Goal: Task Accomplishment & Management: Use online tool/utility

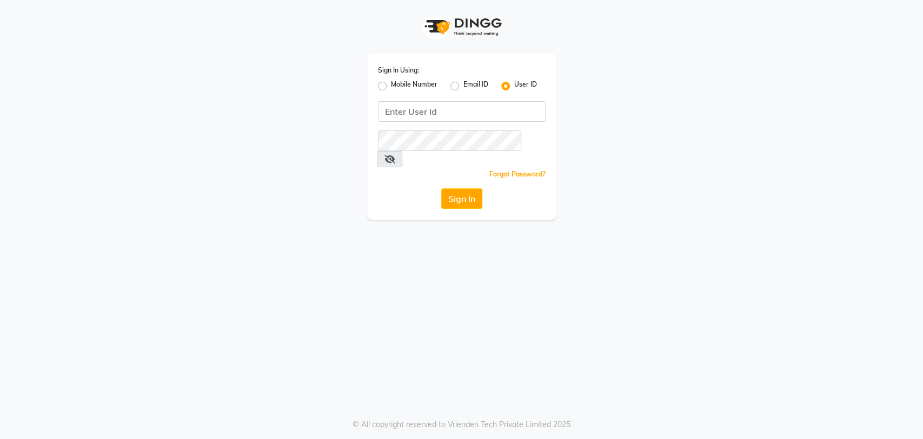
click at [391, 87] on label "Mobile Number" at bounding box center [414, 86] width 47 height 13
click at [391, 87] on input "Mobile Number" at bounding box center [394, 83] width 7 height 7
radio input "true"
radio input "false"
click at [426, 109] on input "Username" at bounding box center [479, 111] width 131 height 21
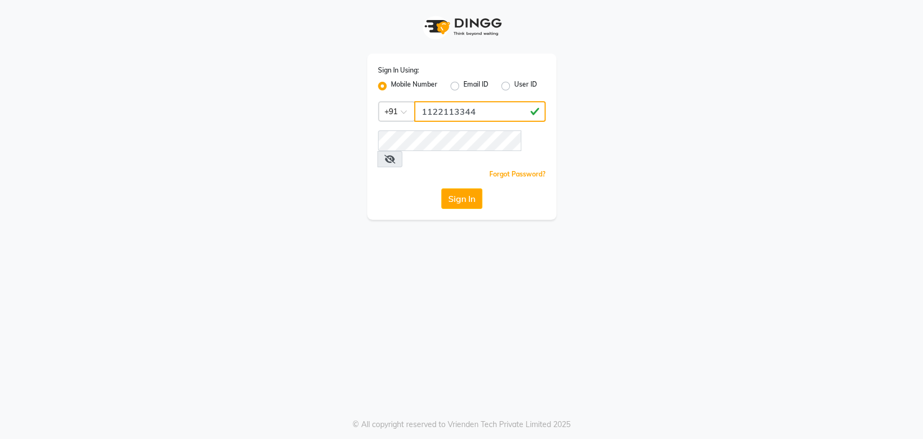
type input "1122113344"
click at [456, 188] on button "Sign In" at bounding box center [461, 198] width 41 height 21
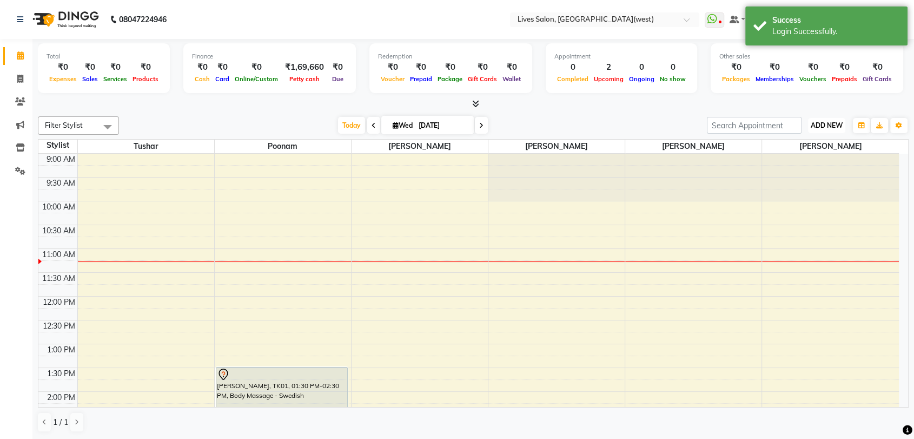
click at [819, 128] on span "ADD NEW" at bounding box center [827, 125] width 32 height 8
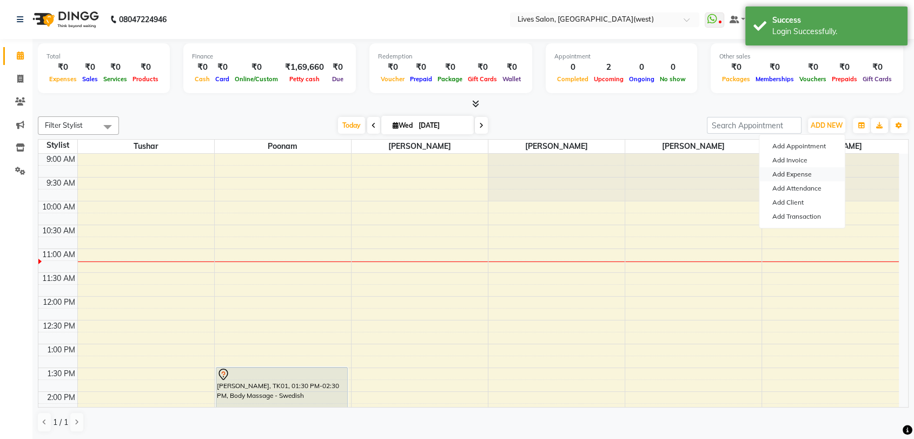
click at [789, 176] on link "Add Expense" at bounding box center [801, 174] width 85 height 14
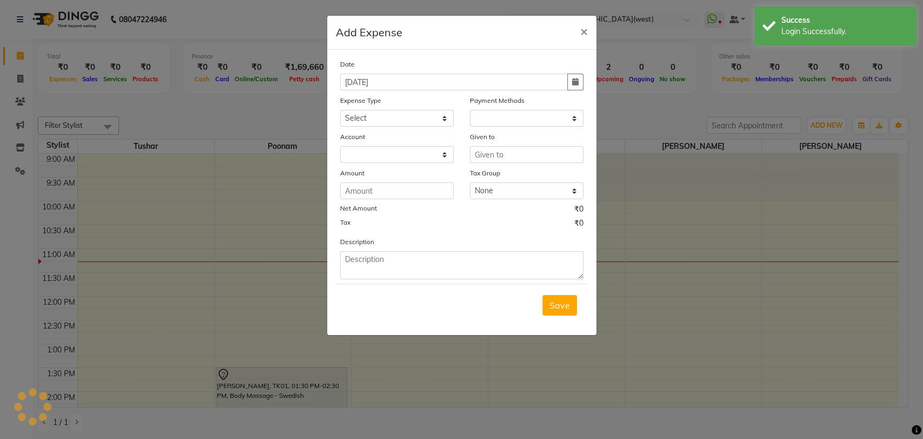
select select "1"
select select "3147"
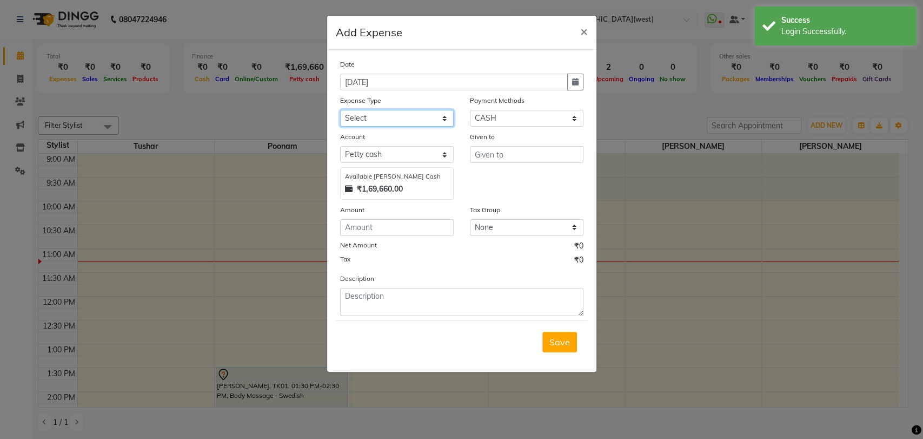
click at [363, 122] on select "Select Advance Salary Bank charges Cash Deposited to bank Cash Handed Over to O…" at bounding box center [397, 118] width 114 height 17
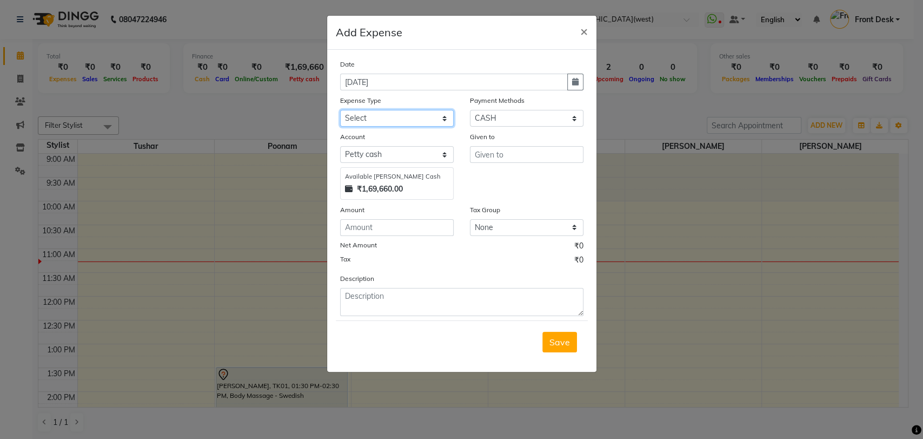
select select "7293"
click at [491, 156] on input "text" at bounding box center [527, 154] width 114 height 17
type input "tea man"
click at [353, 223] on input "number" at bounding box center [397, 227] width 114 height 17
type input "50"
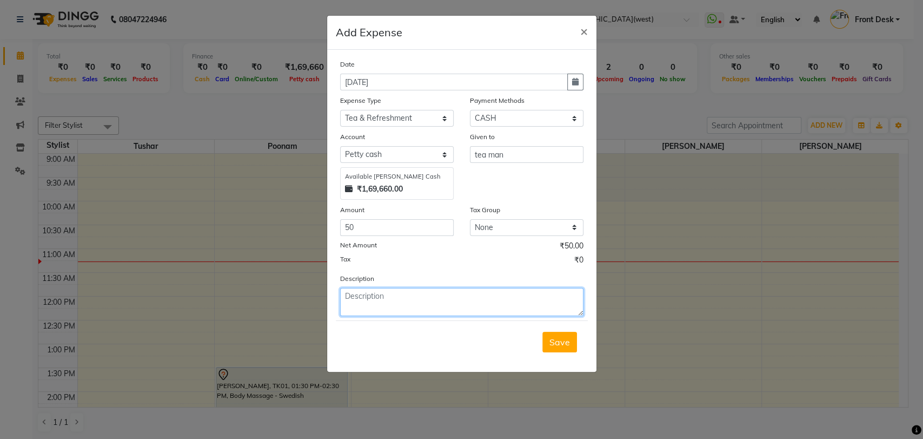
click at [356, 288] on textarea at bounding box center [461, 302] width 243 height 28
type textarea "[DATE] paid"
click at [569, 334] on button "Save" at bounding box center [560, 342] width 35 height 21
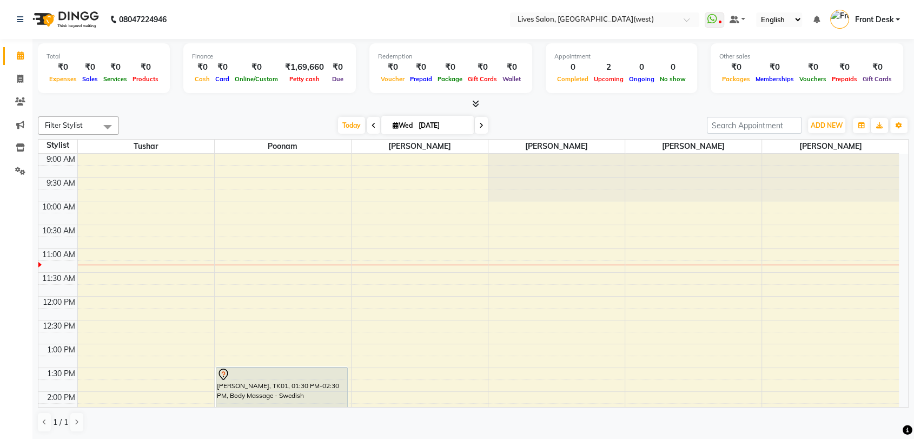
scroll to position [1, 0]
